Goal: Task Accomplishment & Management: Complete application form

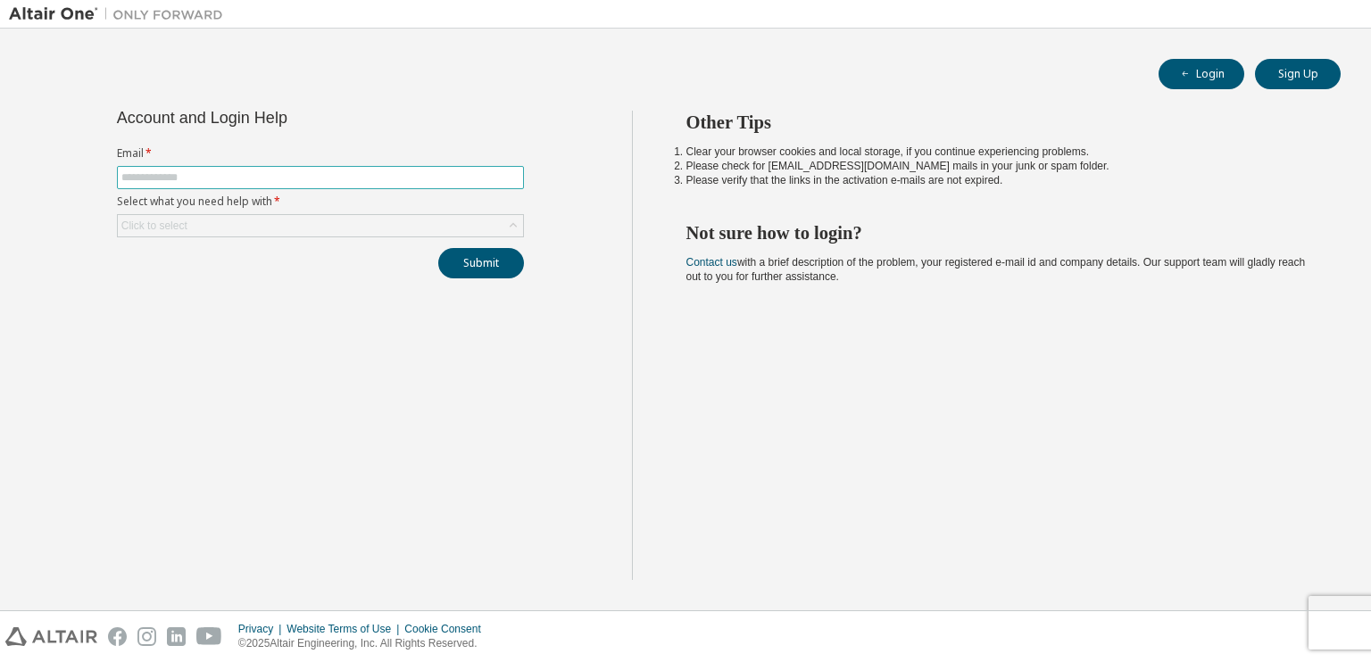
click at [218, 172] on input "text" at bounding box center [320, 177] width 398 height 14
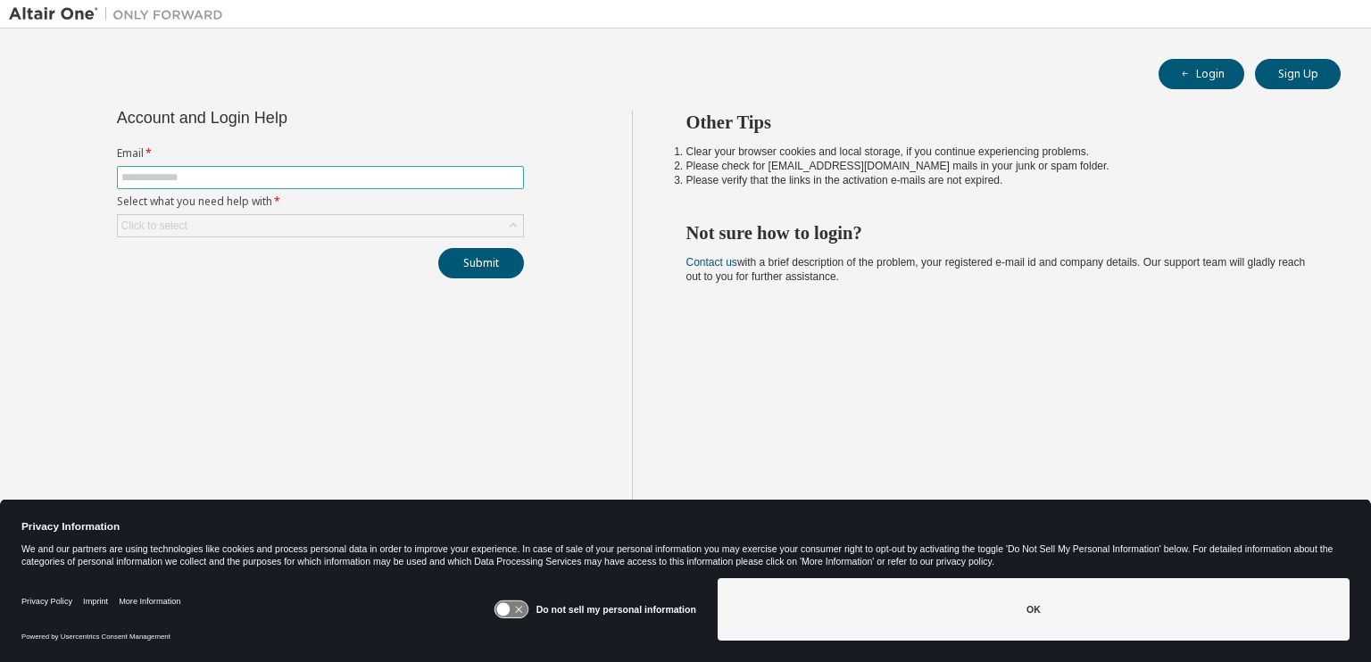
click at [251, 176] on input "text" at bounding box center [320, 177] width 398 height 14
type input "**********"
click at [314, 223] on div "Click to select" at bounding box center [320, 225] width 405 height 21
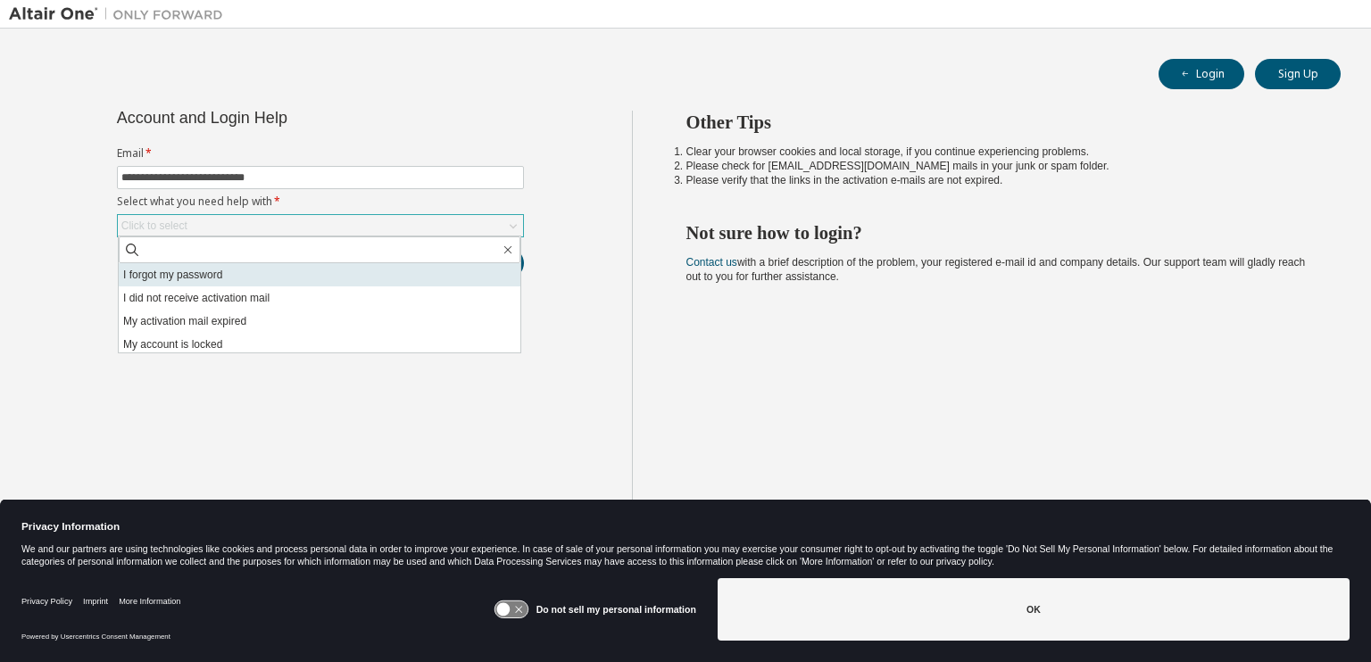
click at [247, 273] on li "I forgot my password" at bounding box center [320, 274] width 402 height 23
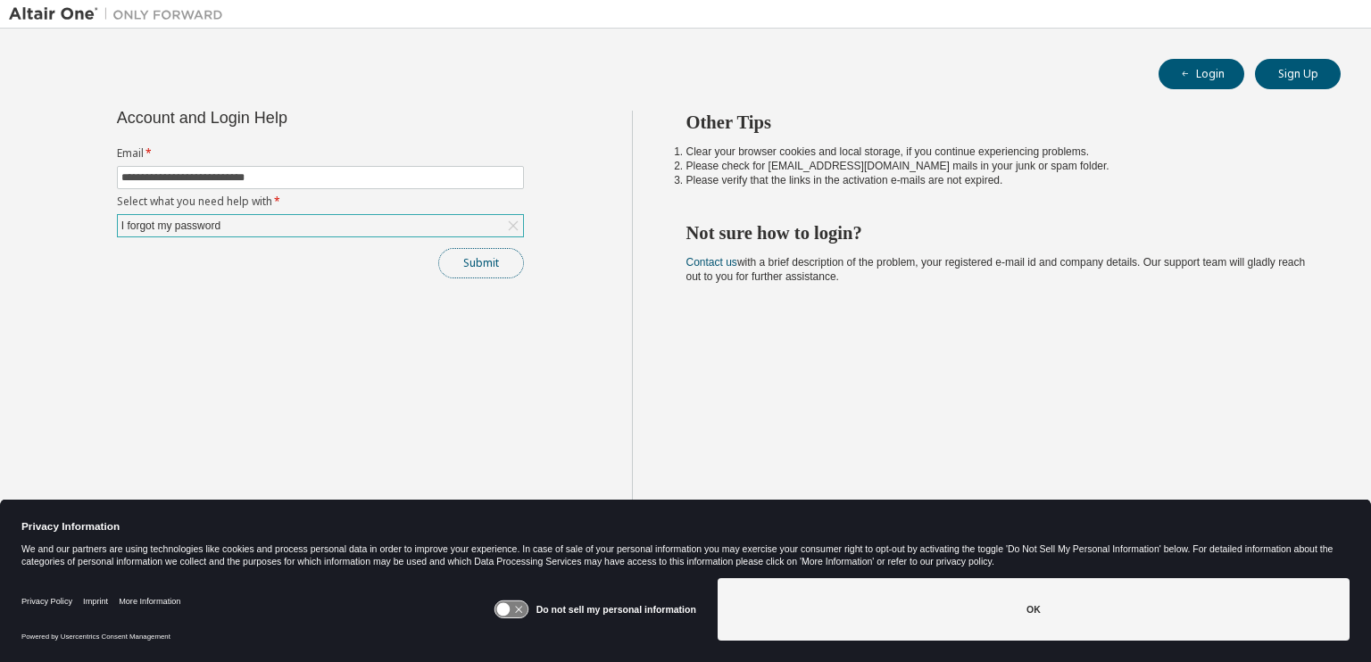
click at [477, 265] on button "Submit" at bounding box center [481, 263] width 86 height 30
click at [479, 265] on button "Submit" at bounding box center [481, 263] width 86 height 30
click at [479, 265] on div "Submit" at bounding box center [320, 263] width 407 height 30
click at [1300, 74] on button "Sign Up" at bounding box center [1298, 74] width 86 height 30
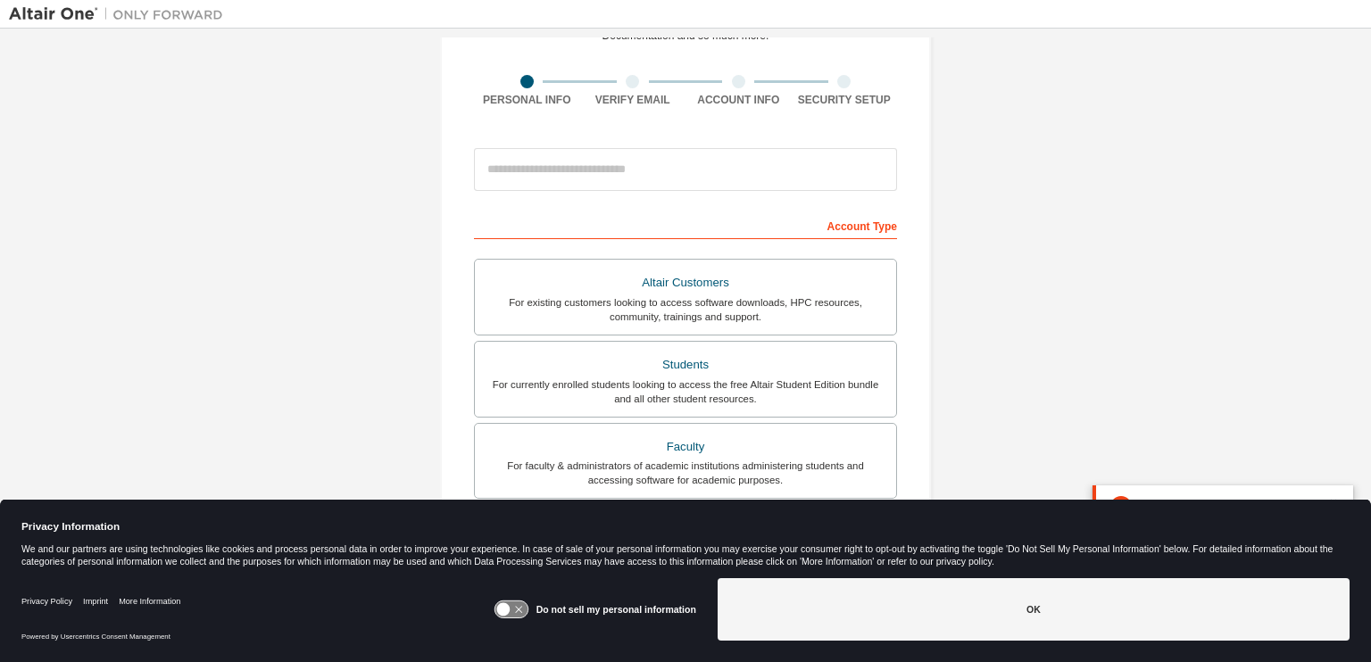
scroll to position [378, 0]
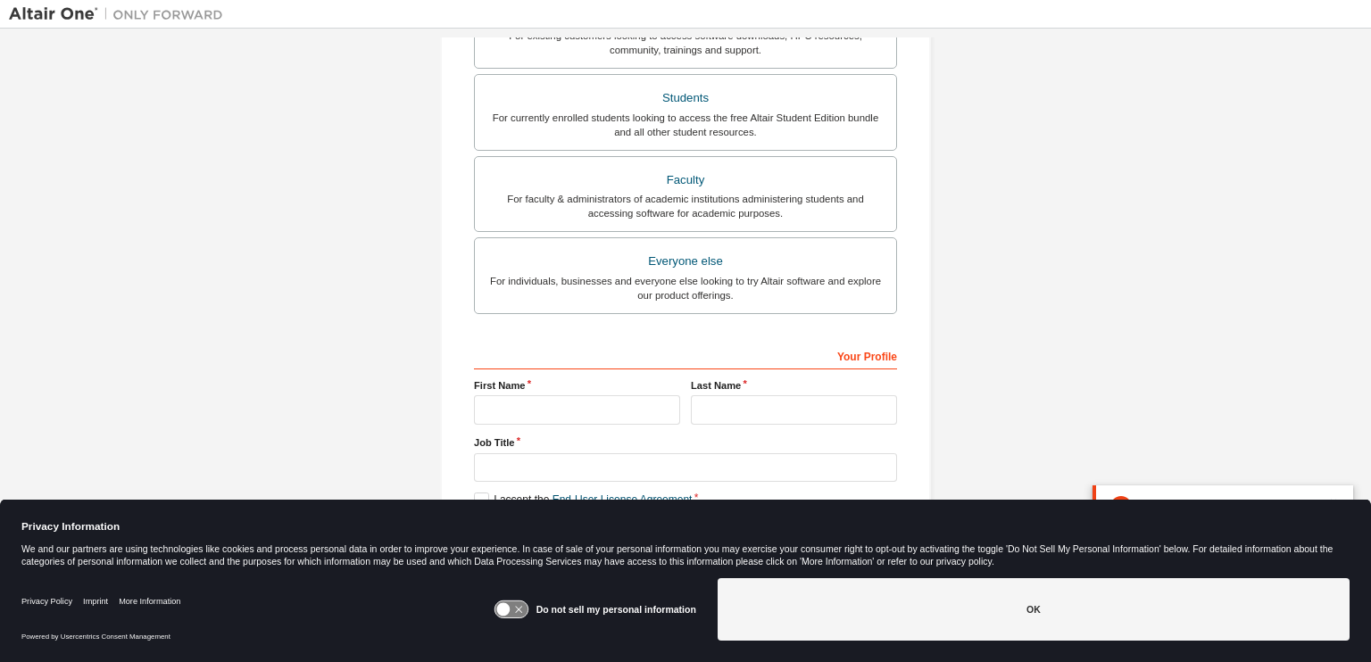
click at [545, 612] on label "Do not sell my personal information" at bounding box center [616, 609] width 160 height 11
click at [517, 610] on icon at bounding box center [510, 610] width 33 height 17
click at [575, 610] on label "Do not sell my personal information" at bounding box center [616, 609] width 160 height 11
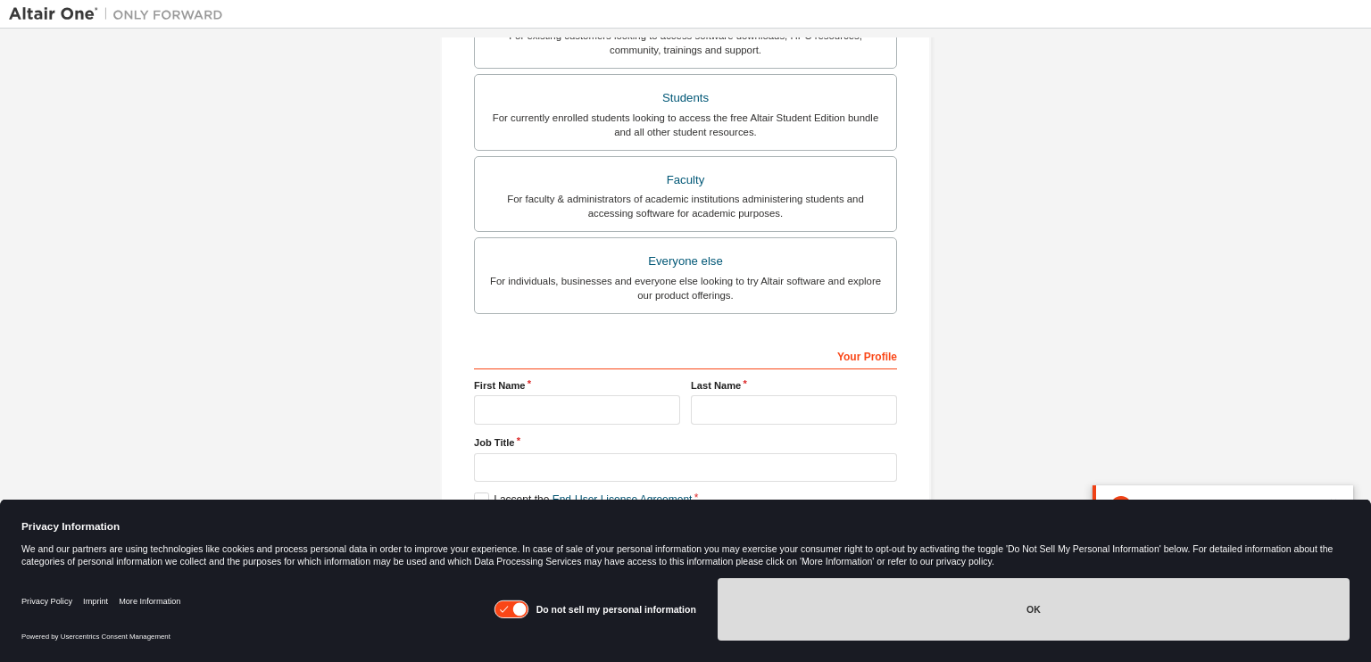
click at [1027, 612] on button "OK" at bounding box center [1034, 609] width 632 height 62
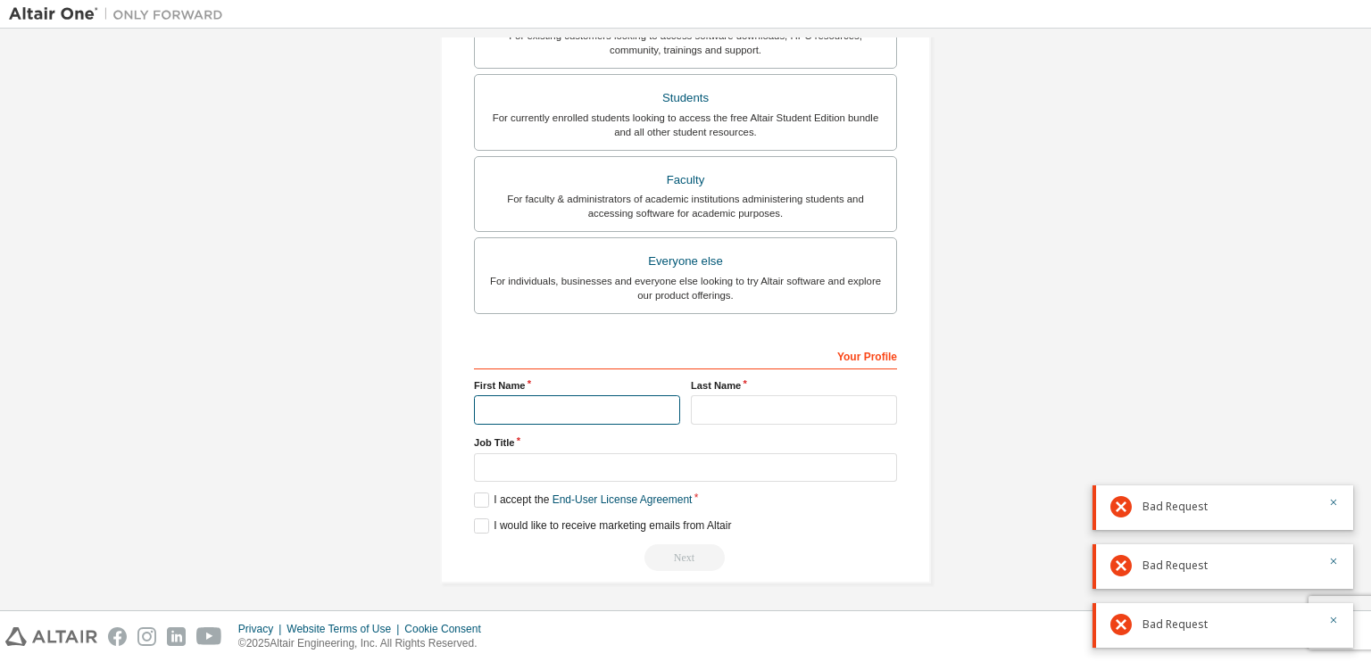
click at [533, 413] on input "text" at bounding box center [577, 409] width 206 height 29
click at [552, 408] on input "text" at bounding box center [577, 409] width 206 height 29
type input "*******"
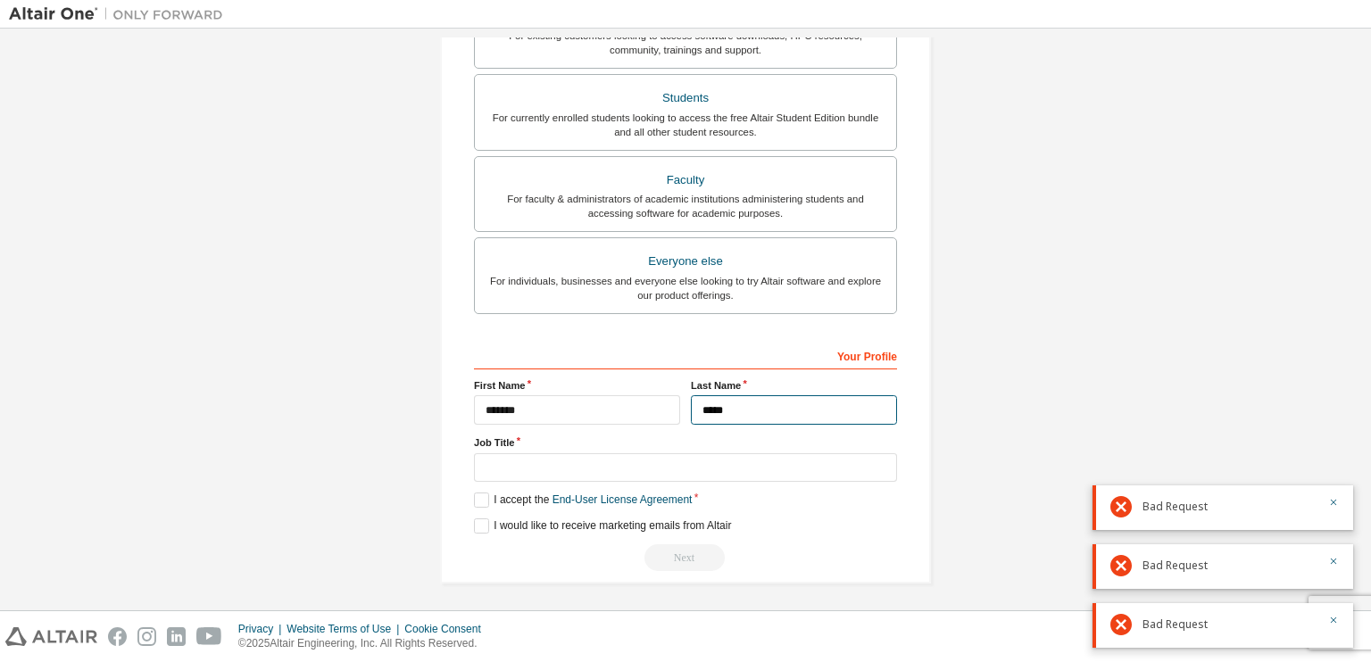
type input "*****"
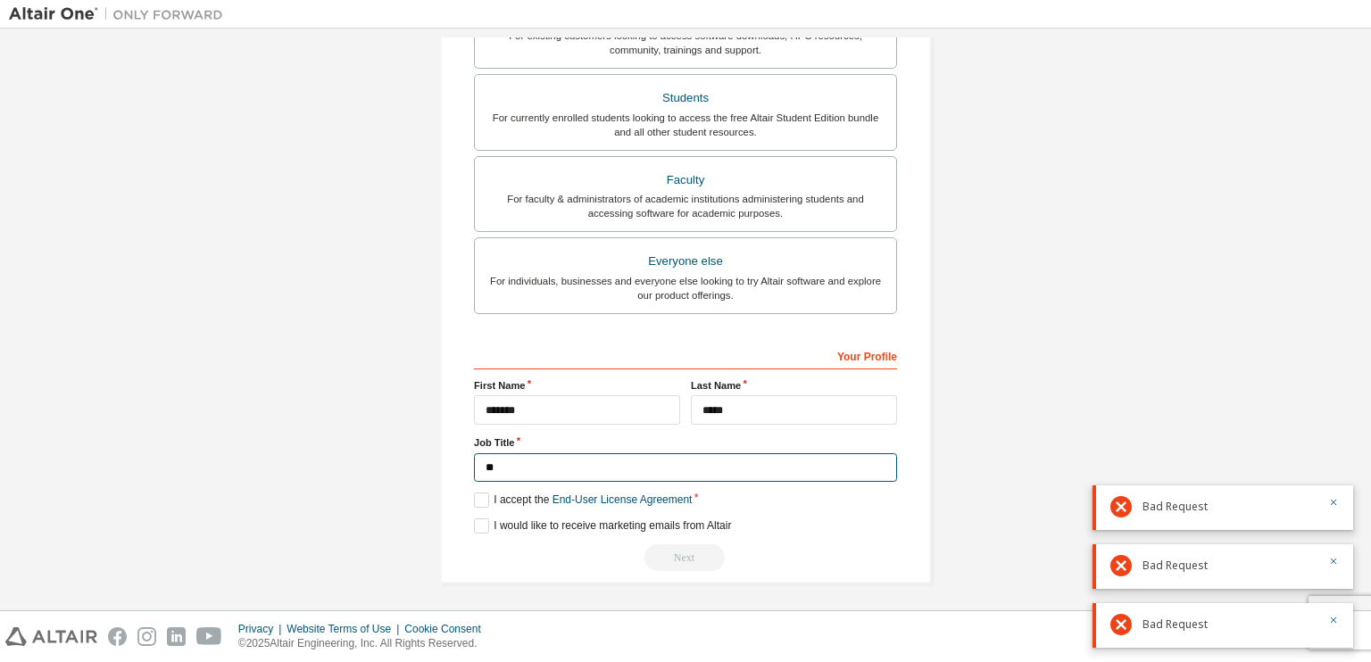
type input "*"
paste input "**********"
type input "**********"
click at [682, 469] on input "text" at bounding box center [686, 467] width 424 height 29
type input "*******"
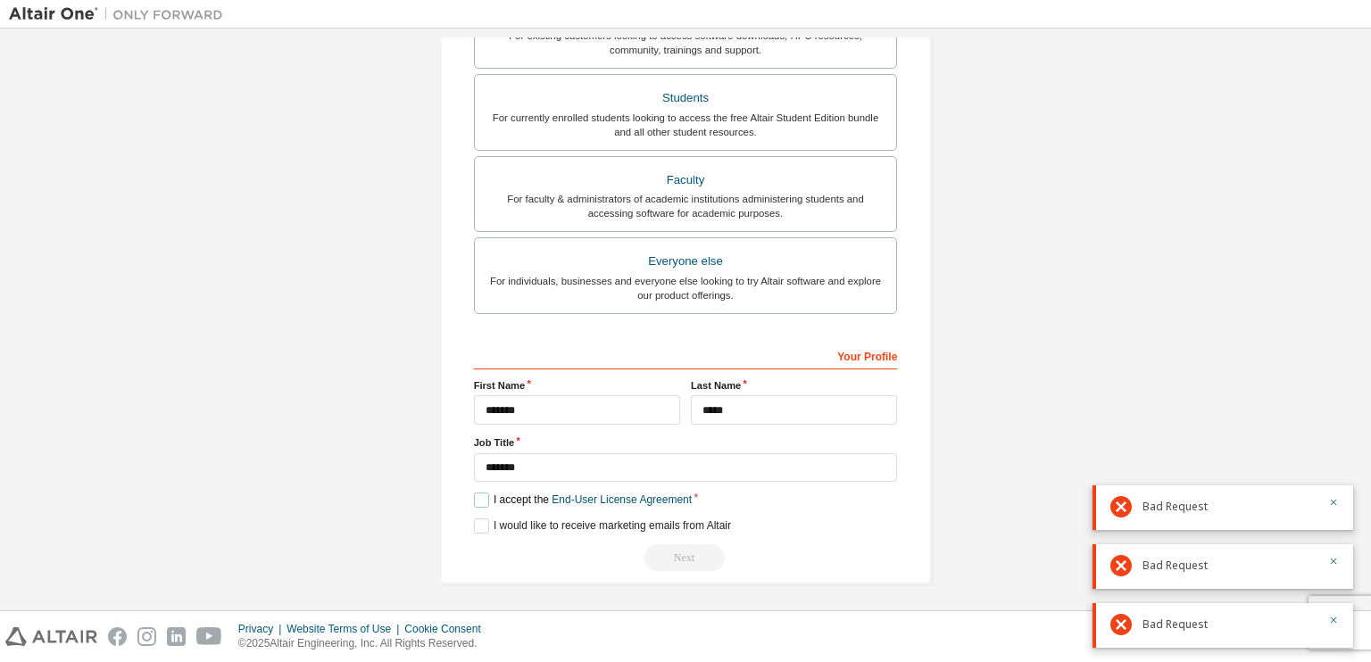
click at [485, 493] on label "I accept the End-User License Agreement" at bounding box center [583, 500] width 218 height 15
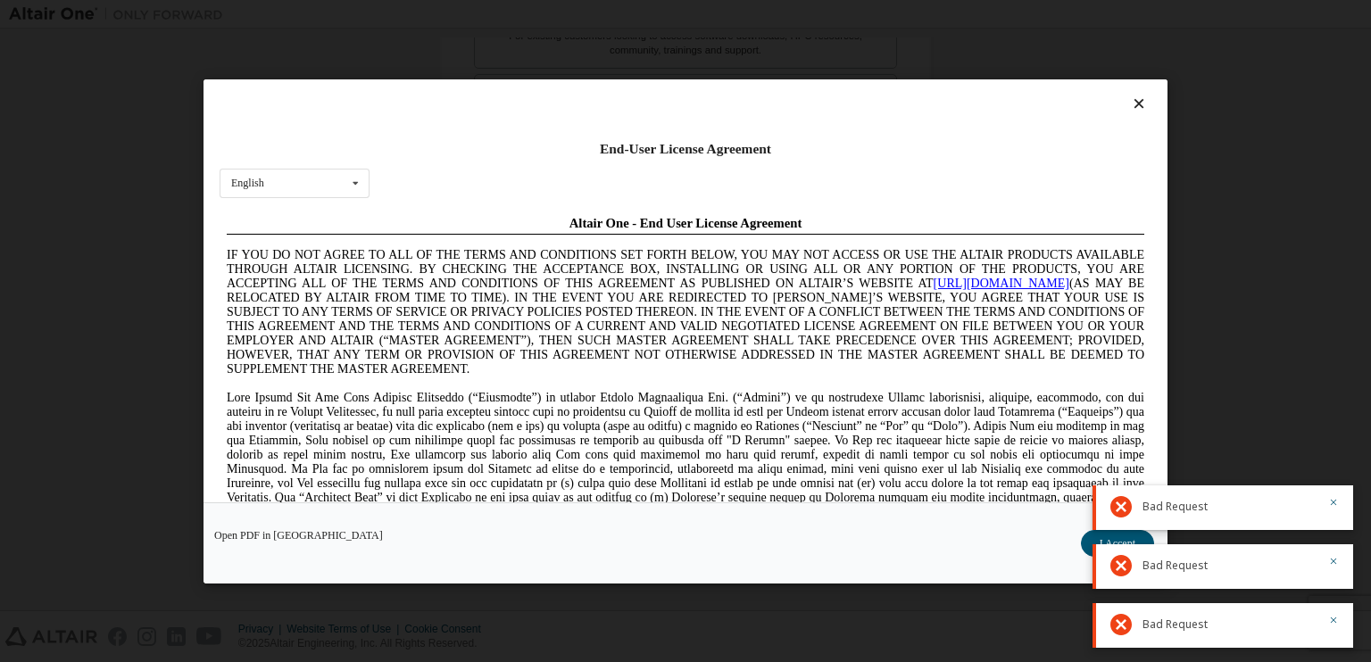
scroll to position [0, 0]
click at [1335, 504] on icon "button" at bounding box center [1334, 503] width 6 height 6
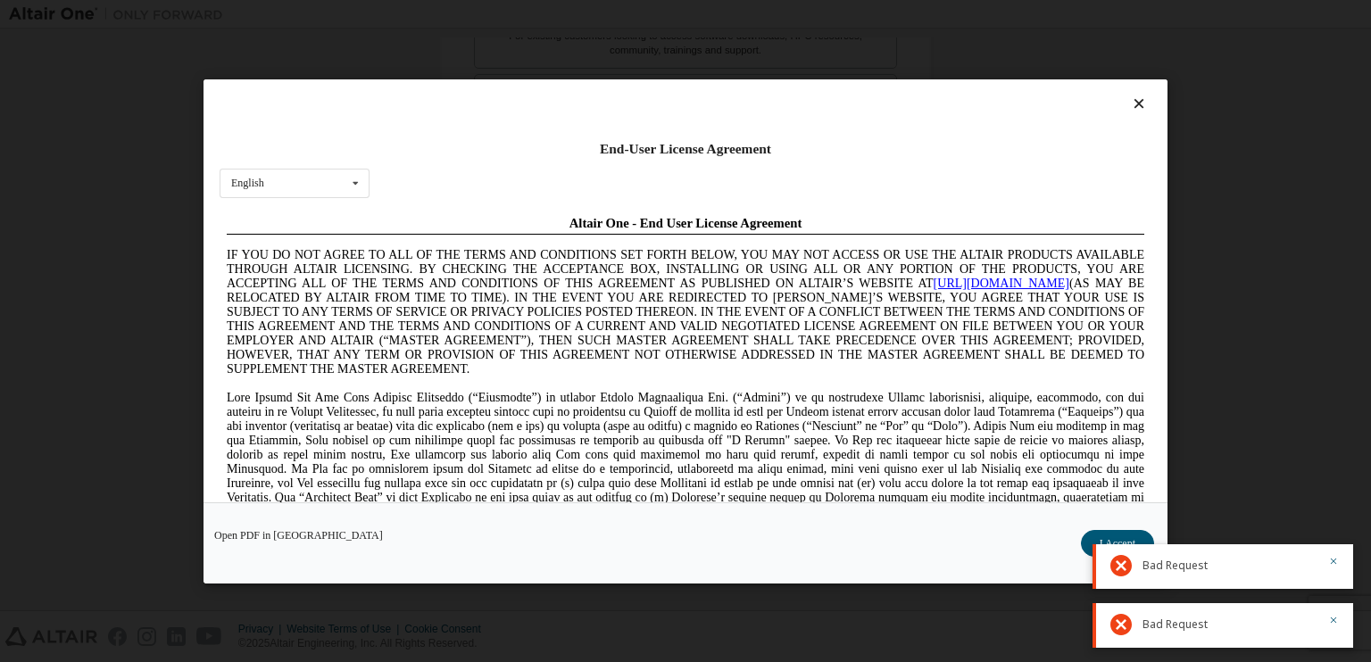
click at [1335, 504] on body "Create an Altair One Account For Free Trials, Licenses, Downloads, Learning & D…" at bounding box center [685, 331] width 1371 height 662
click at [1330, 569] on button "button" at bounding box center [1333, 563] width 11 height 16
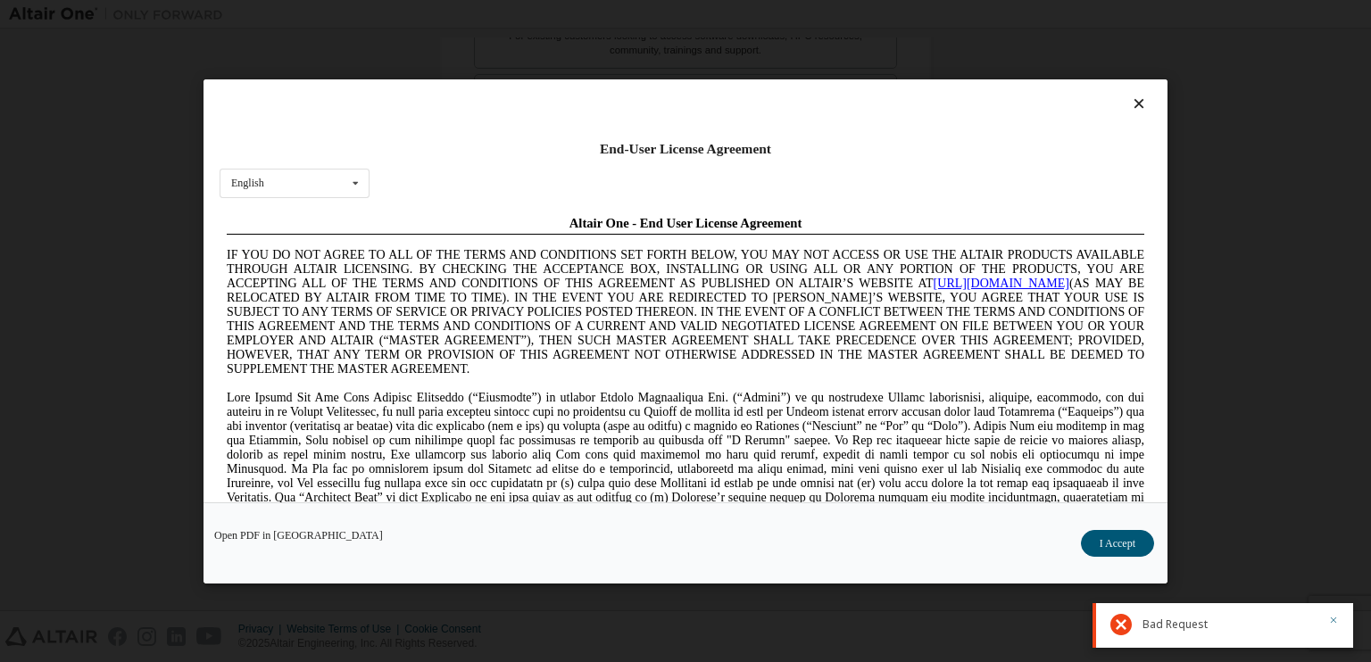
click at [1331, 621] on icon "button" at bounding box center [1333, 620] width 11 height 11
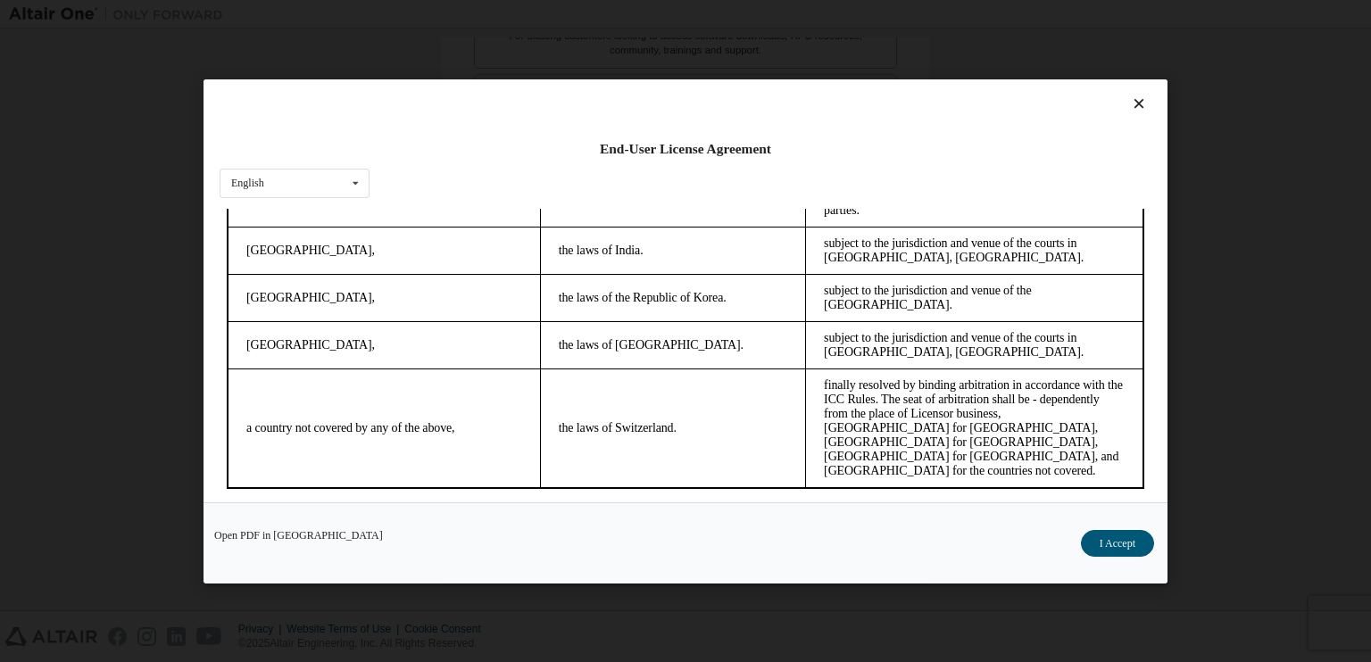
scroll to position [5006, 0]
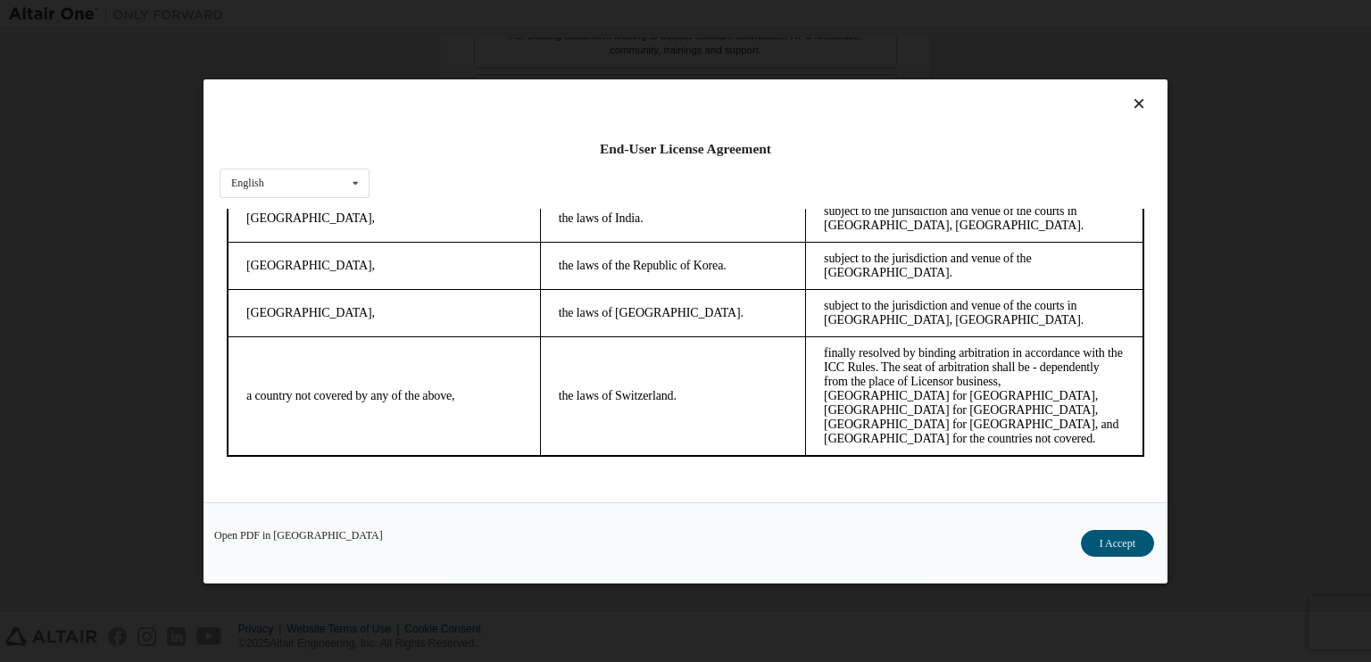
drag, startPoint x: 1135, startPoint y: 237, endPoint x: 1320, endPoint y: 718, distance: 515.3
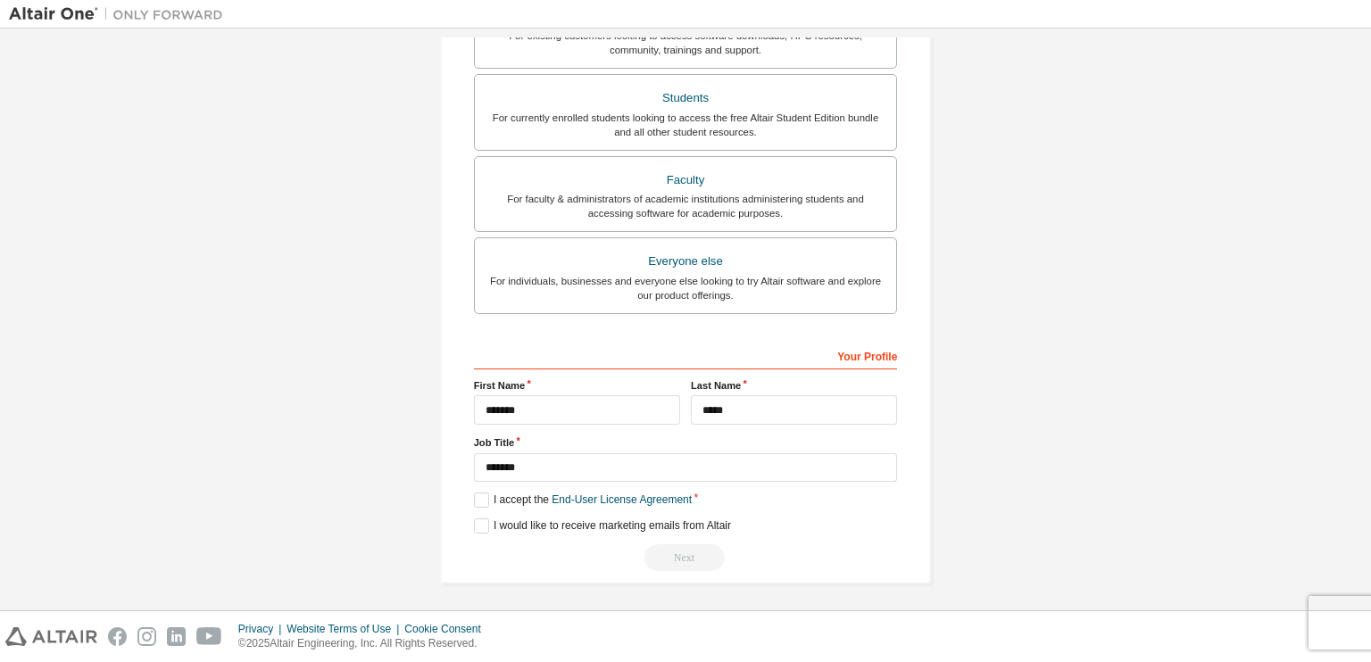
click at [1031, 347] on div "Create an Altair One Account For Free Trials, Licenses, Downloads, Learning & D…" at bounding box center [685, 132] width 1353 height 945
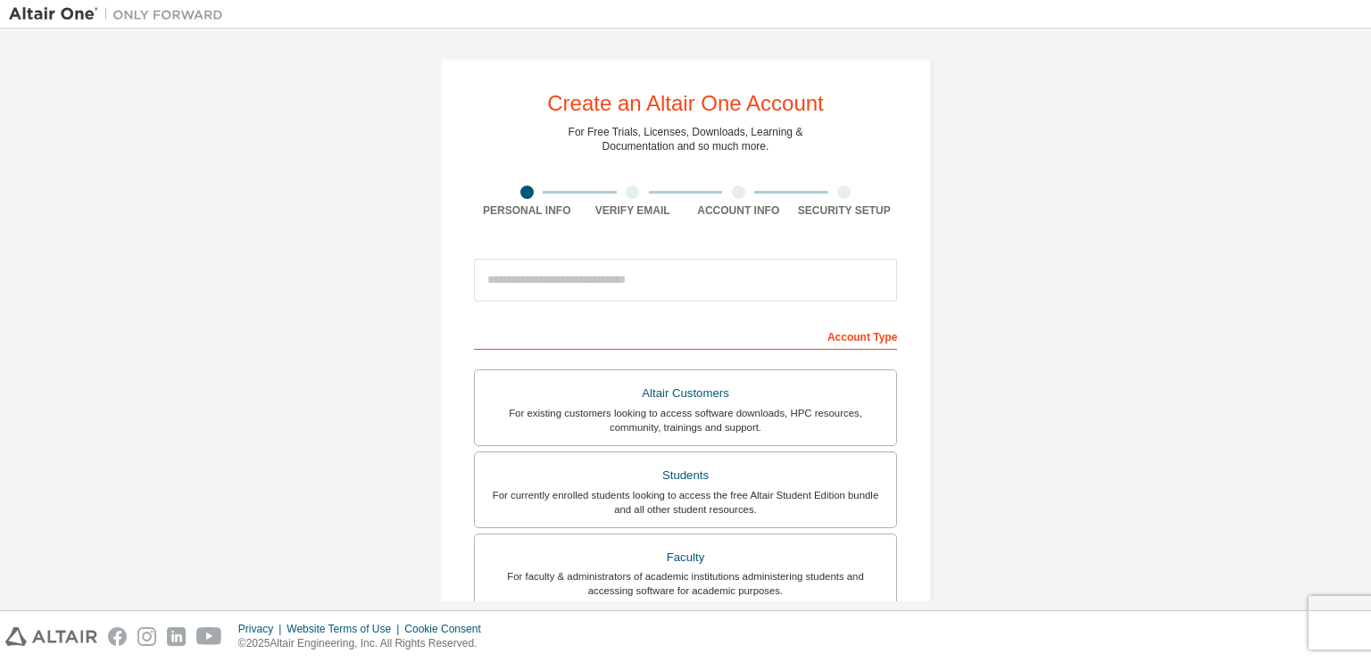
scroll to position [268, 0]
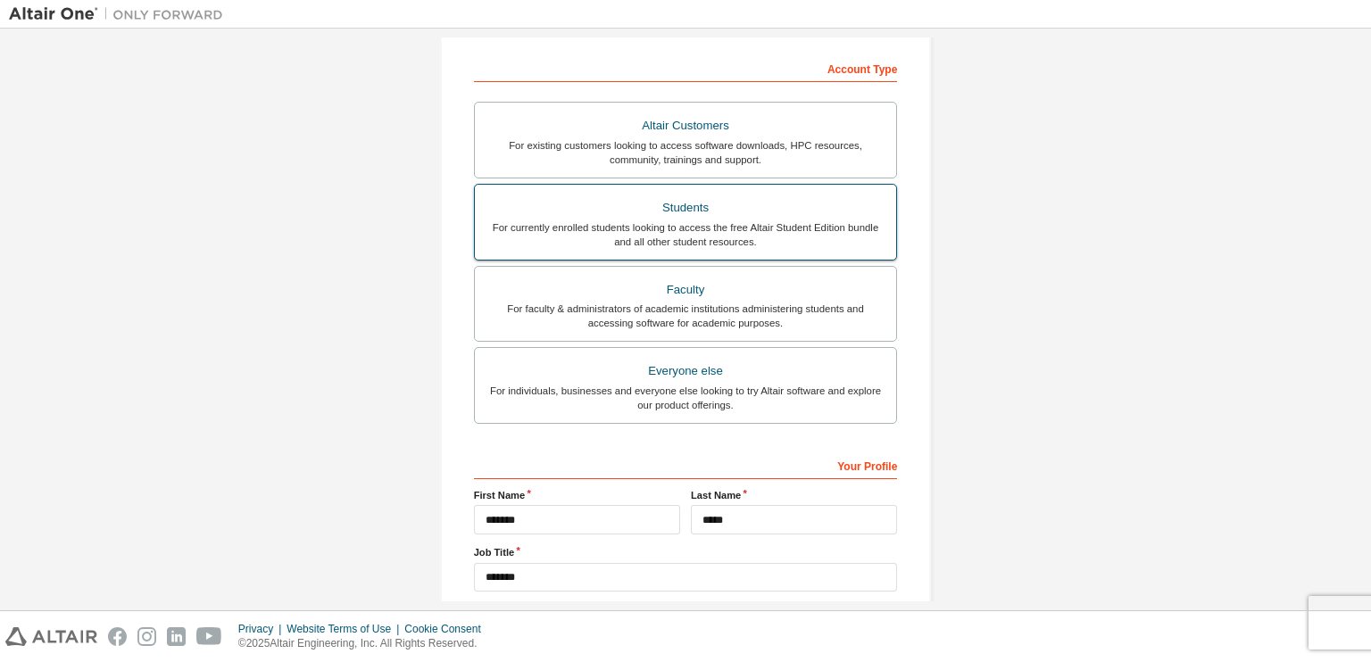
click at [671, 203] on div "Students" at bounding box center [686, 207] width 401 height 25
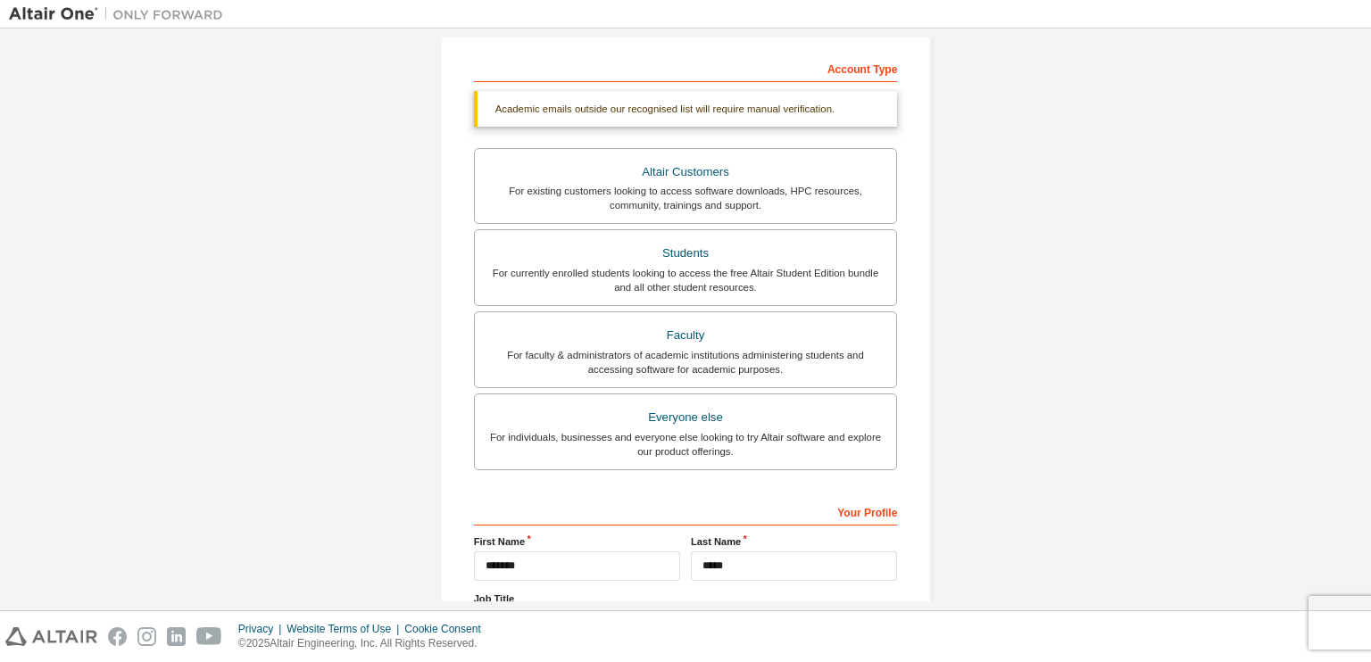
scroll to position [424, 0]
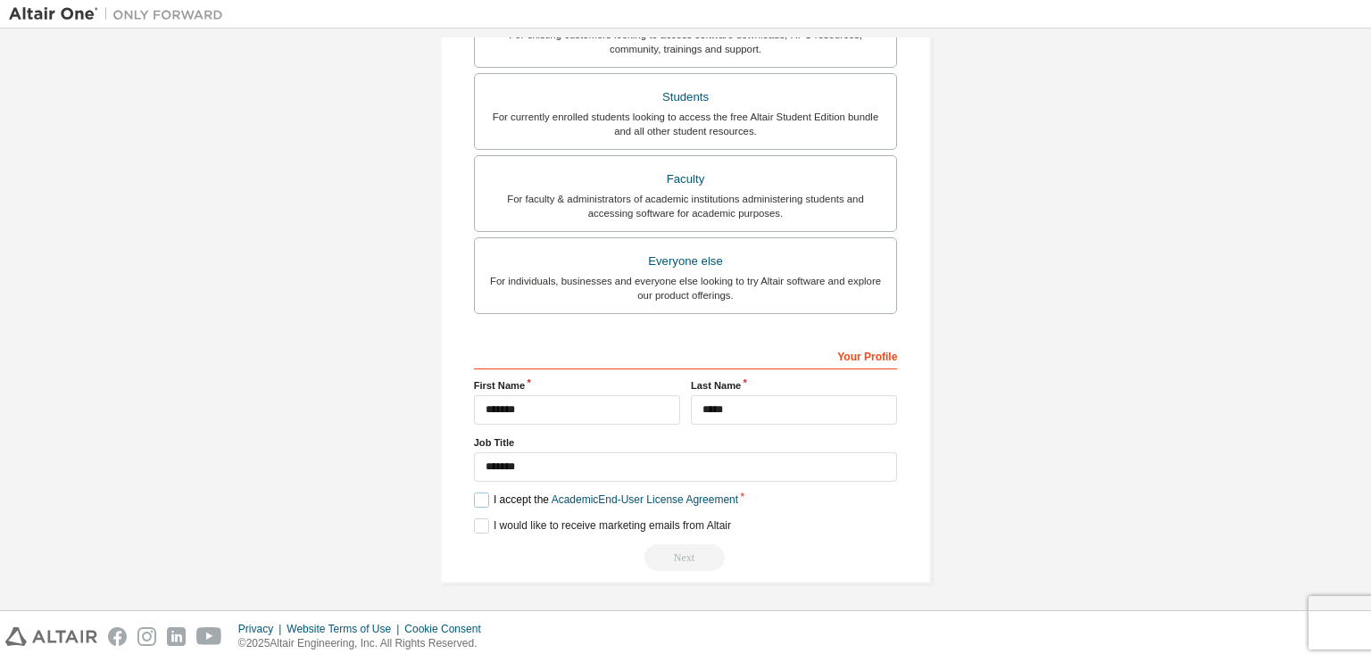
click at [478, 496] on label "I accept the Academic End-User License Agreement" at bounding box center [606, 500] width 264 height 15
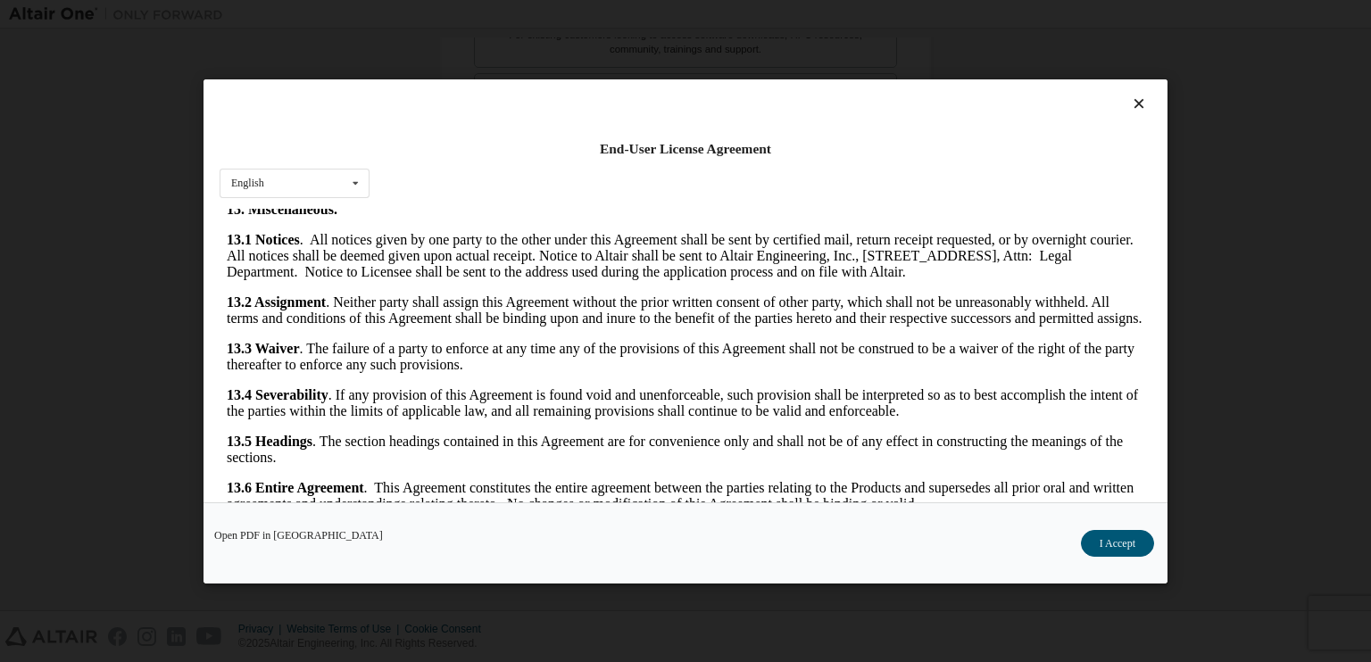
scroll to position [2978, 0]
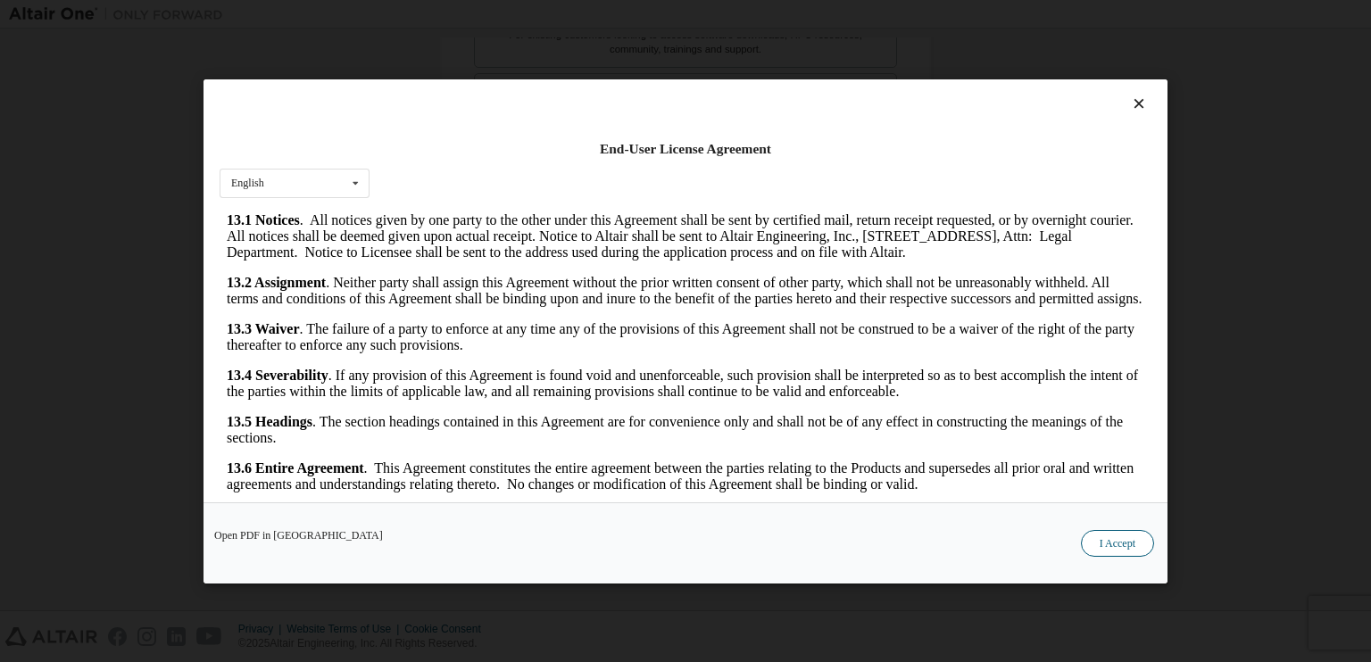
click at [1107, 542] on button "I Accept" at bounding box center [1117, 542] width 73 height 27
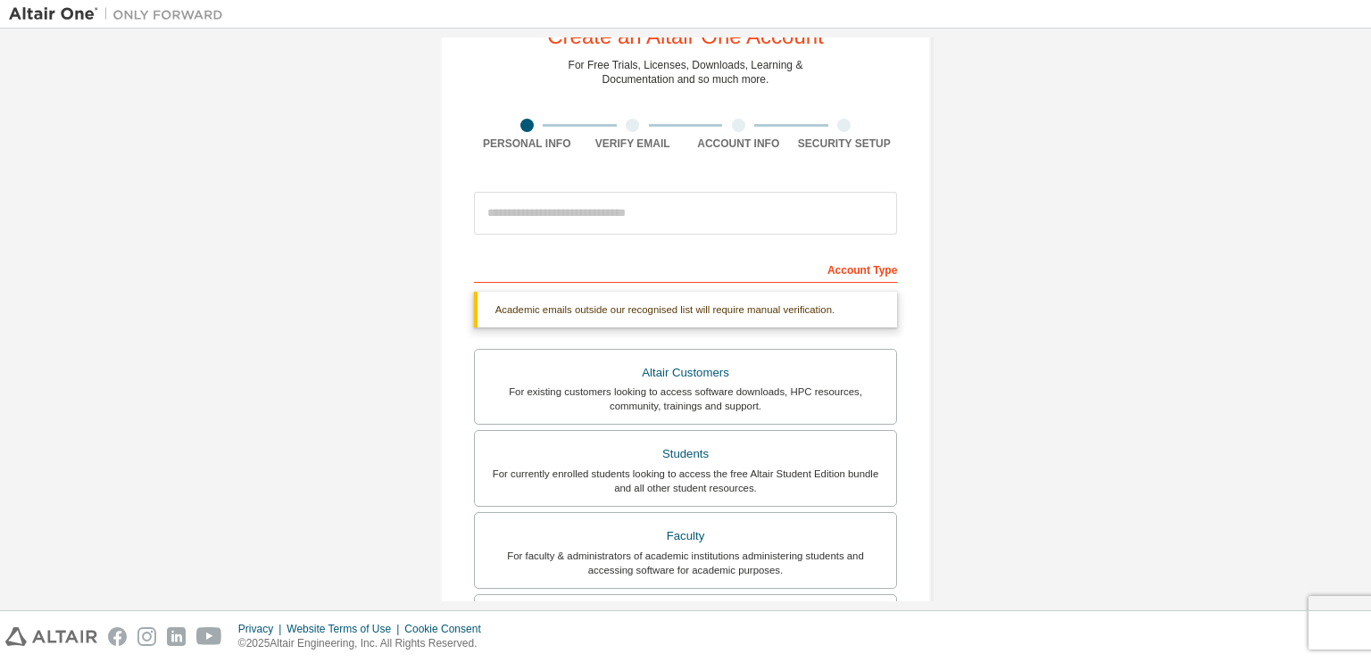
scroll to position [0, 0]
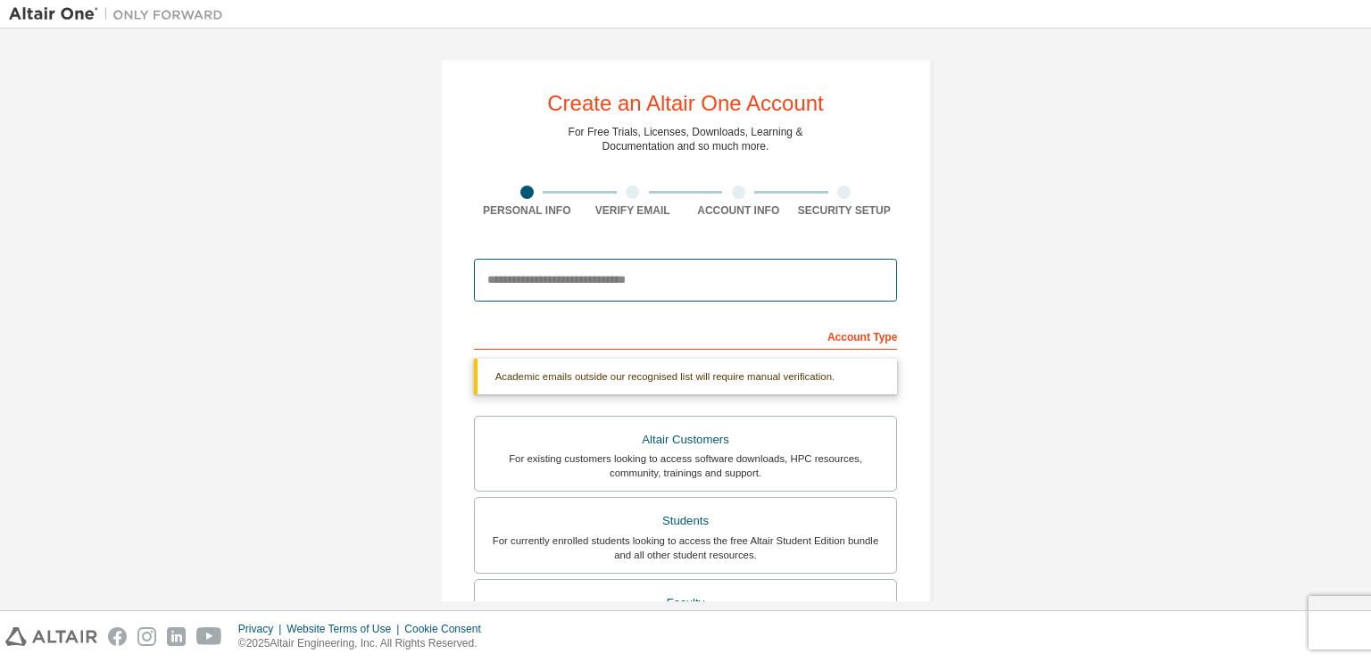
click at [591, 278] on input "email" at bounding box center [686, 280] width 424 height 43
type input "**********"
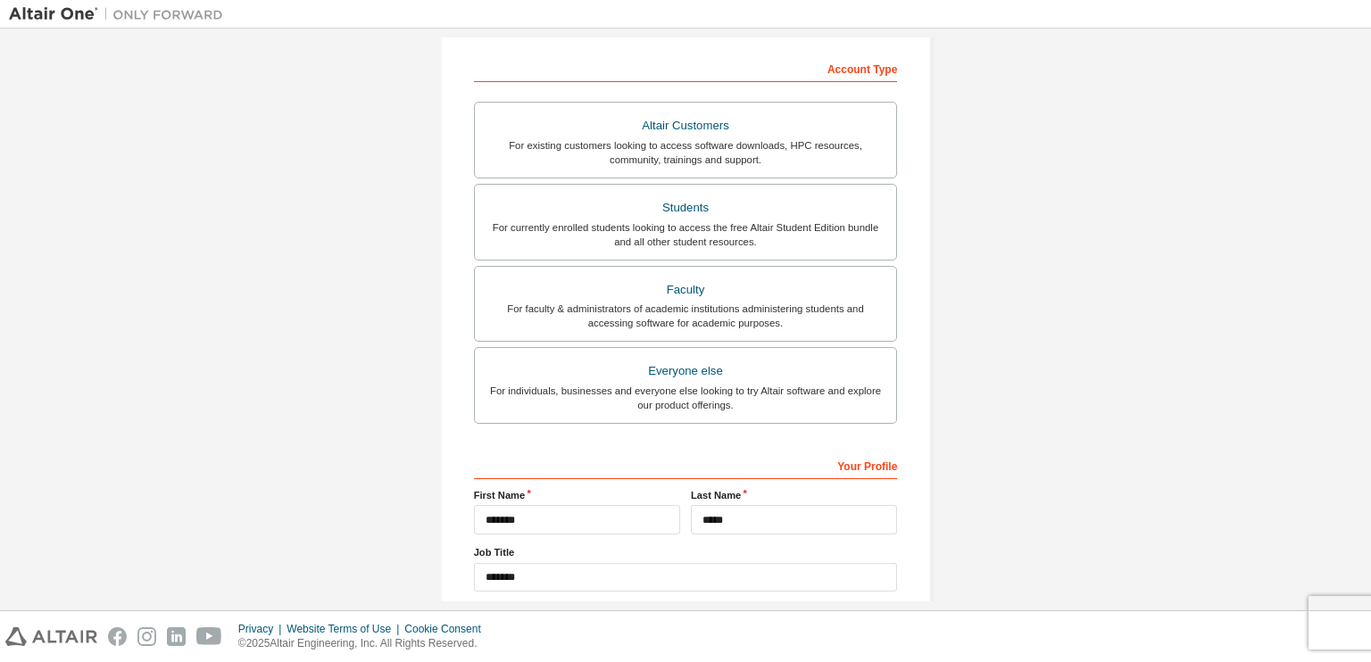
scroll to position [378, 0]
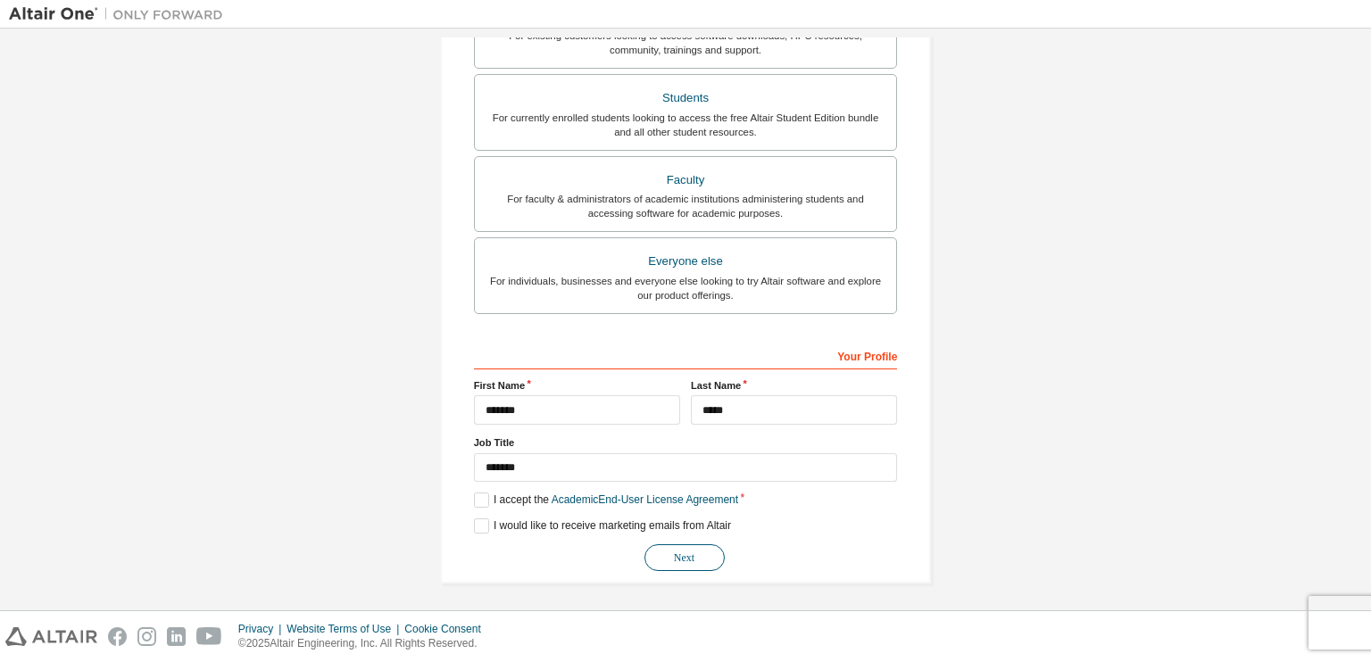
click at [675, 554] on button "Next" at bounding box center [684, 557] width 80 height 27
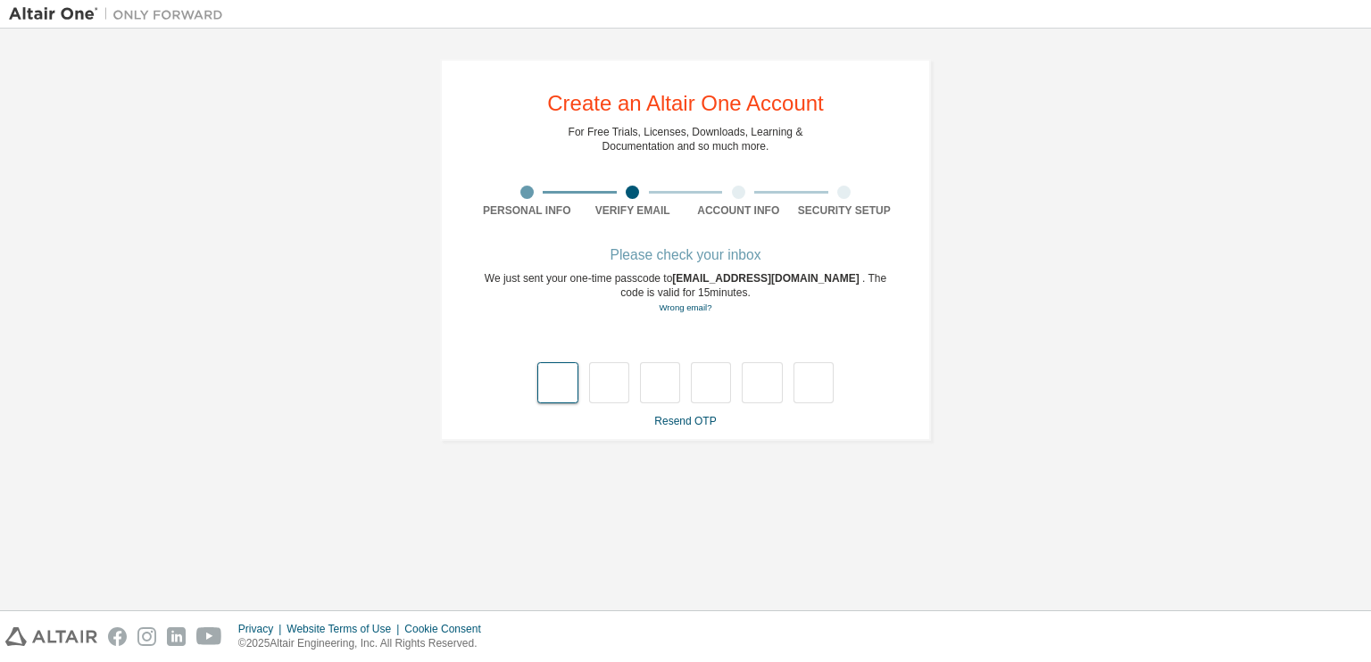
scroll to position [0, 0]
type input "*"
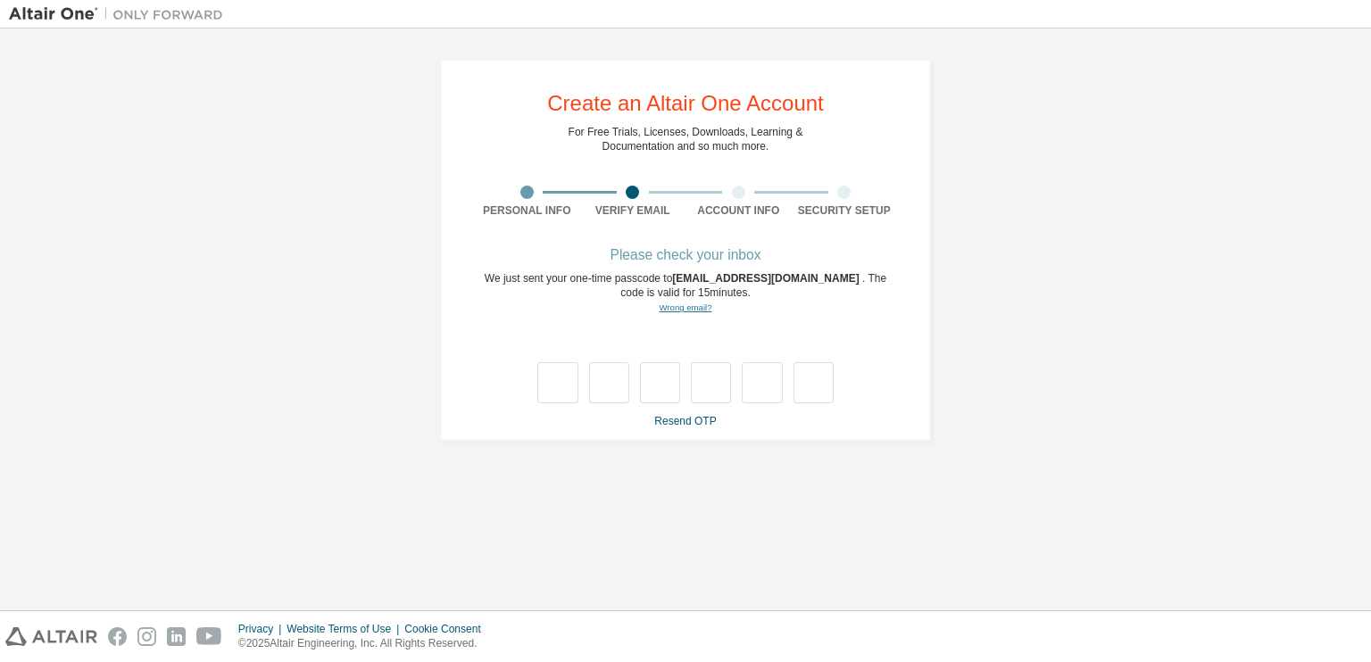
type input "*"
